Goal: Transaction & Acquisition: Purchase product/service

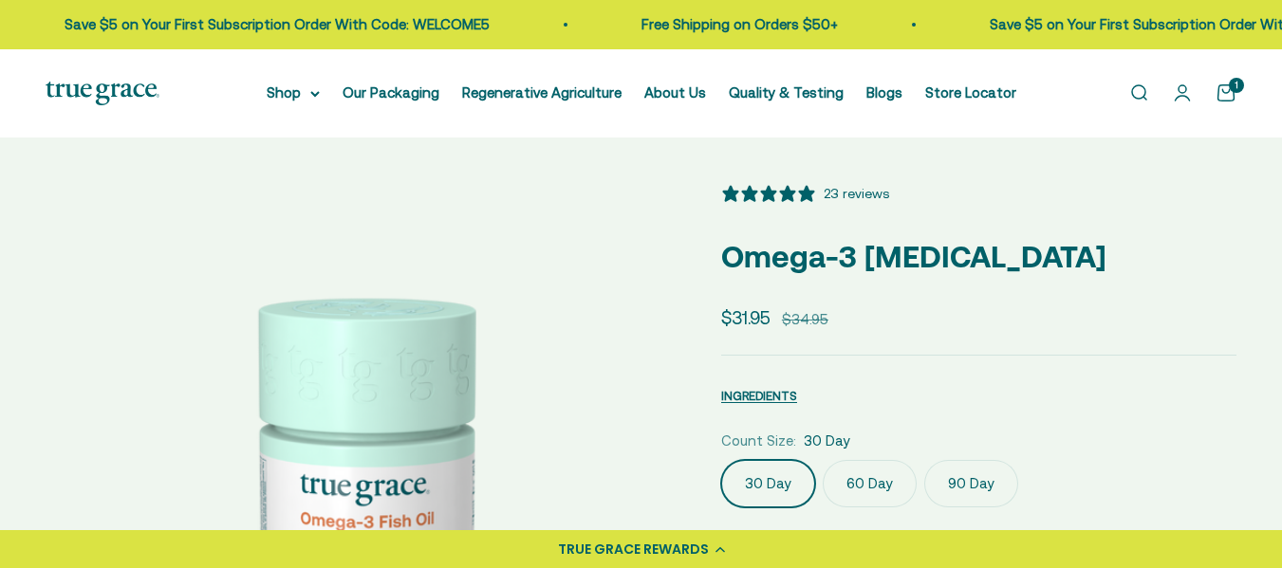
select select "3"
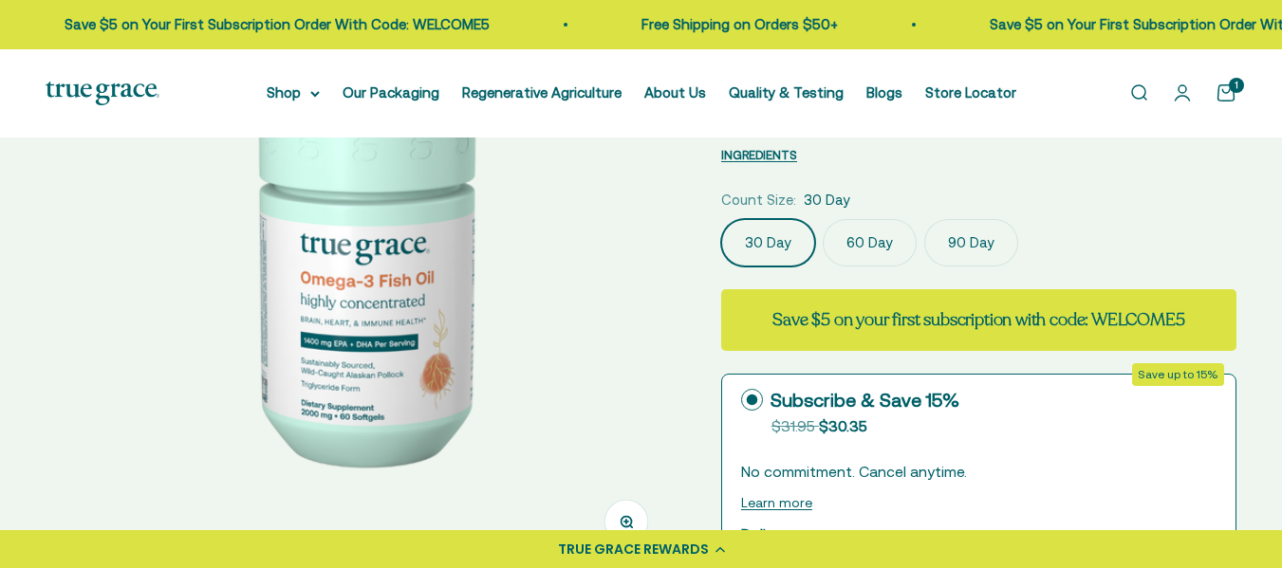
scroll to position [252, 0]
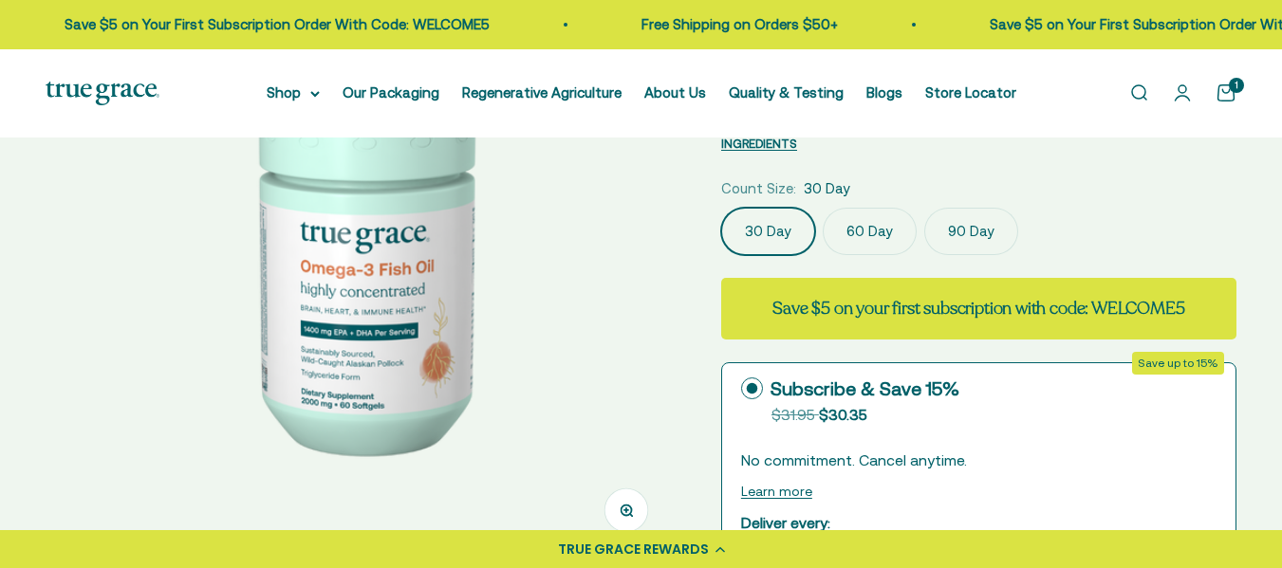
click at [962, 228] on label "90 Day" at bounding box center [971, 231] width 94 height 47
click at [721, 208] on input "90 Day" at bounding box center [720, 207] width 1 height 1
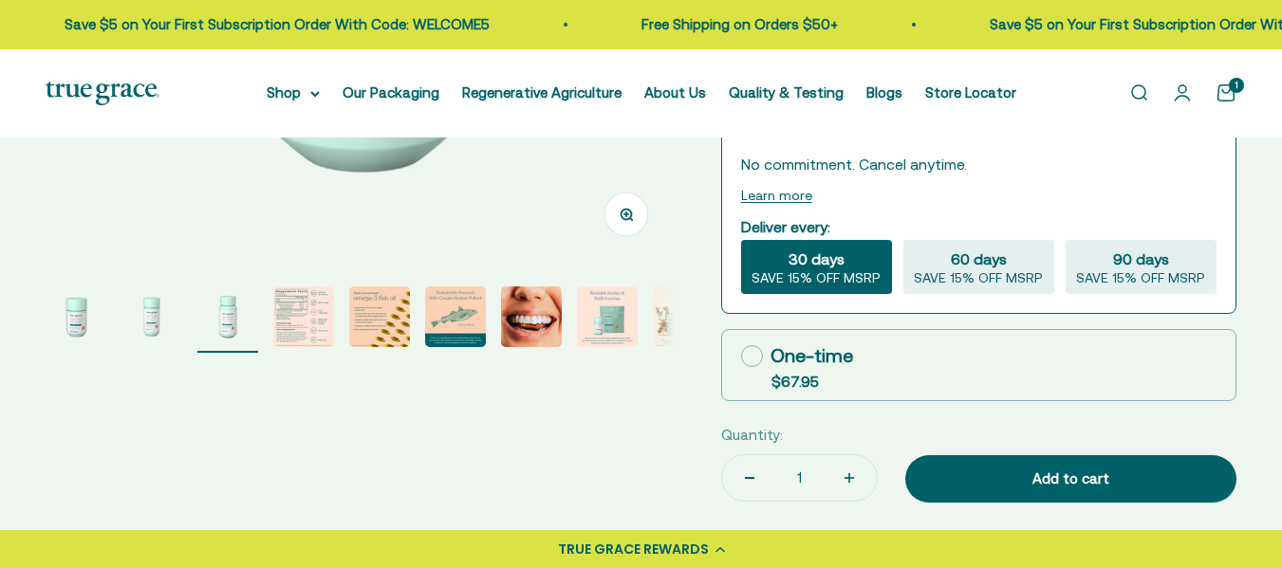
scroll to position [559, 0]
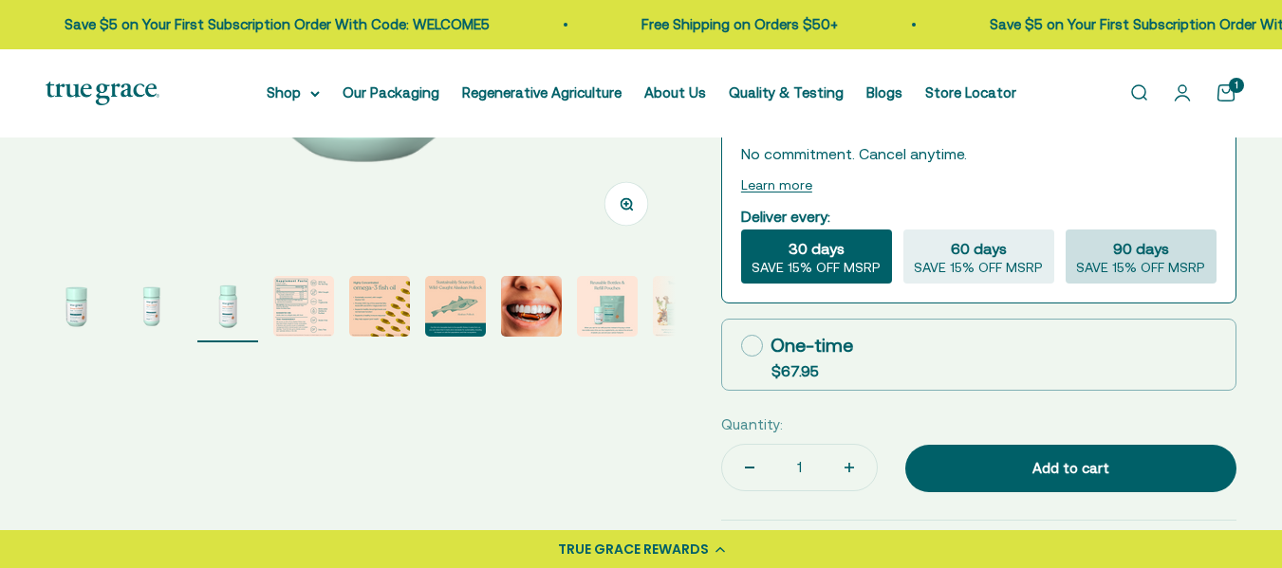
click at [1153, 250] on span "90 days" at bounding box center [1141, 248] width 56 height 23
click at [1065, 230] on input "90 days SAVE 15% OFF MSRP" at bounding box center [1064, 229] width 1 height 1
radio input "true"
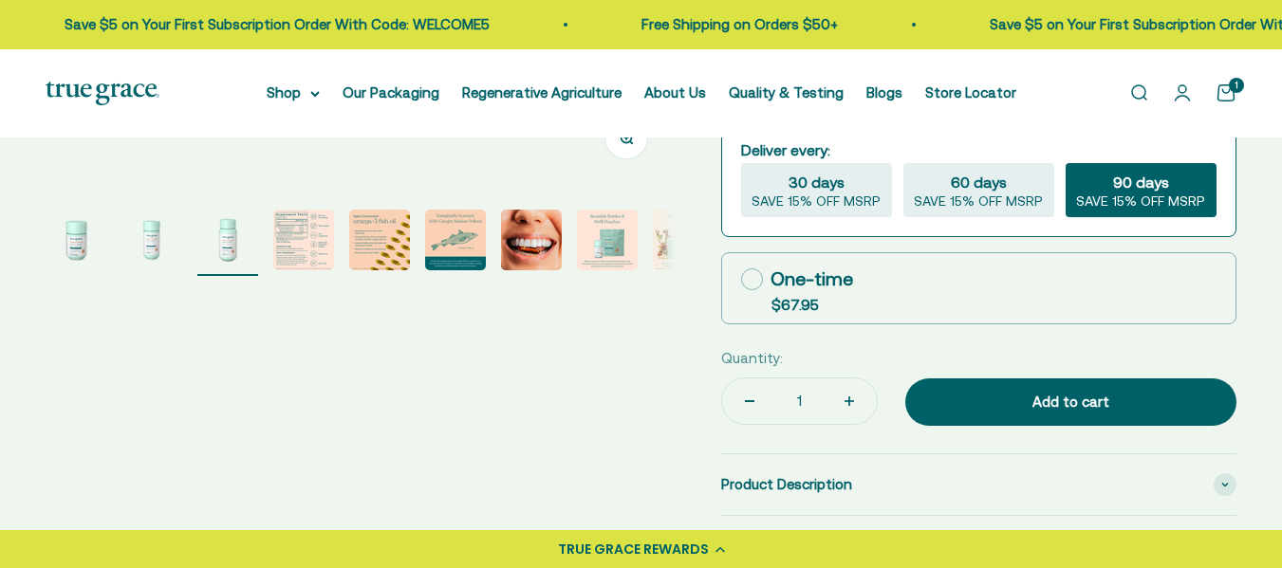
scroll to position [626, 0]
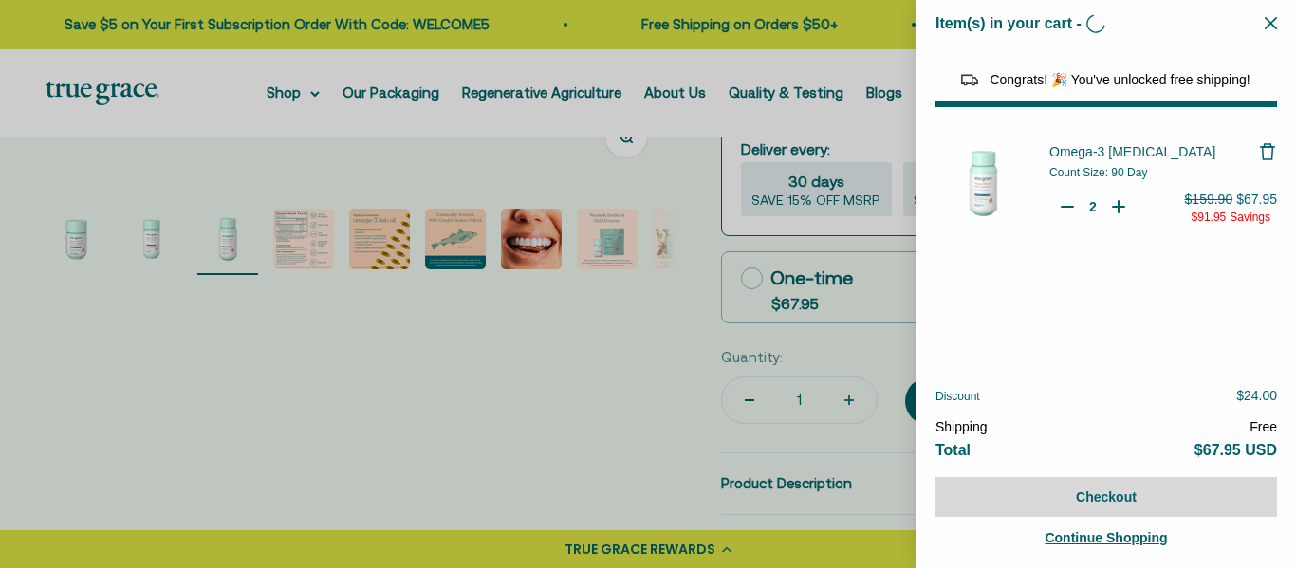
type input "1"
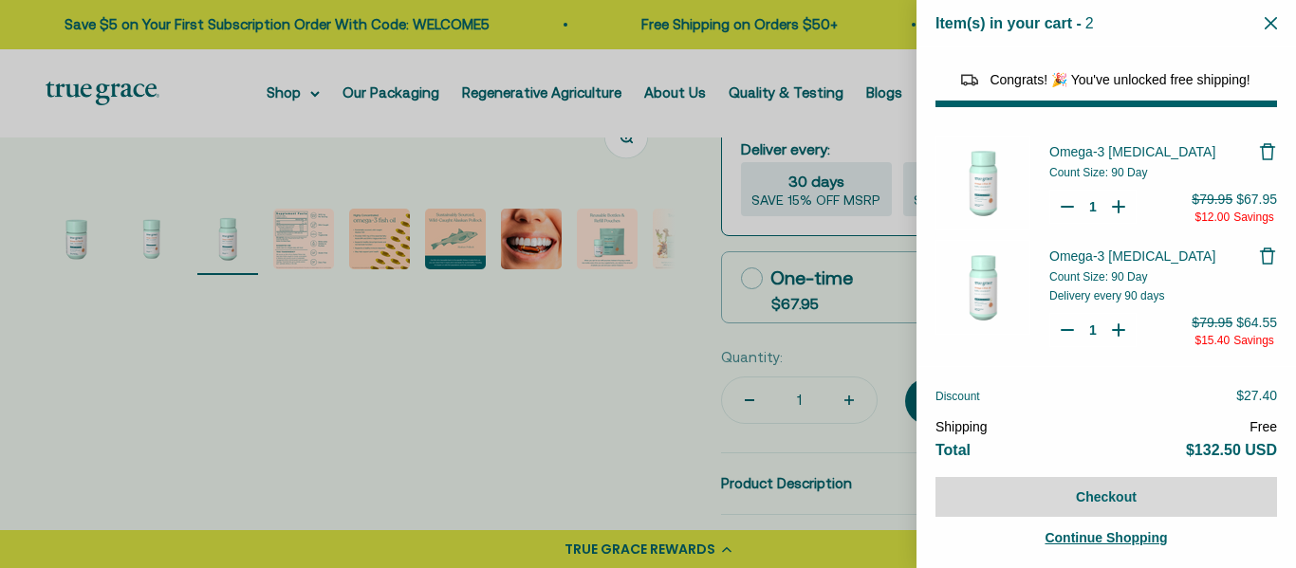
select select "44878154563798"
select select "40058346897600"
click at [1259, 259] on icon "Remove Omega-3 Fish Oil" at bounding box center [1267, 256] width 19 height 19
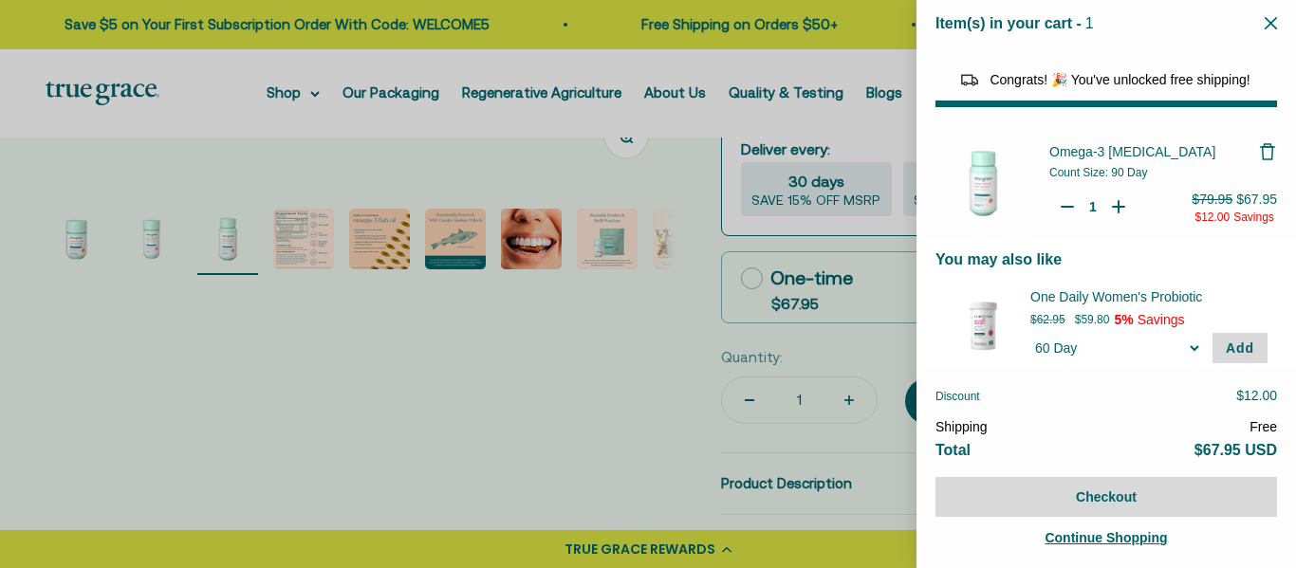
click at [1271, 19] on icon "Close" at bounding box center [1271, 23] width 12 height 12
